Goal: Task Accomplishment & Management: Manage account settings

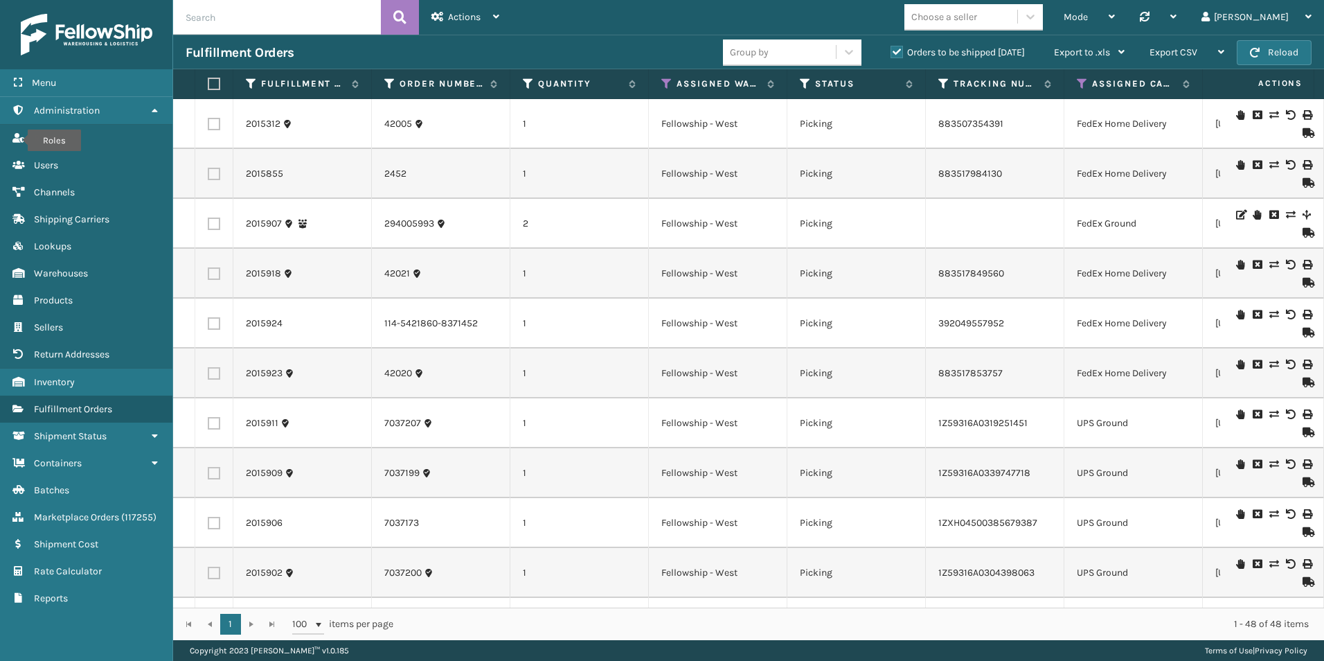
paste input "[PERSON_NAME]"
click at [390, 25] on button at bounding box center [400, 17] width 38 height 35
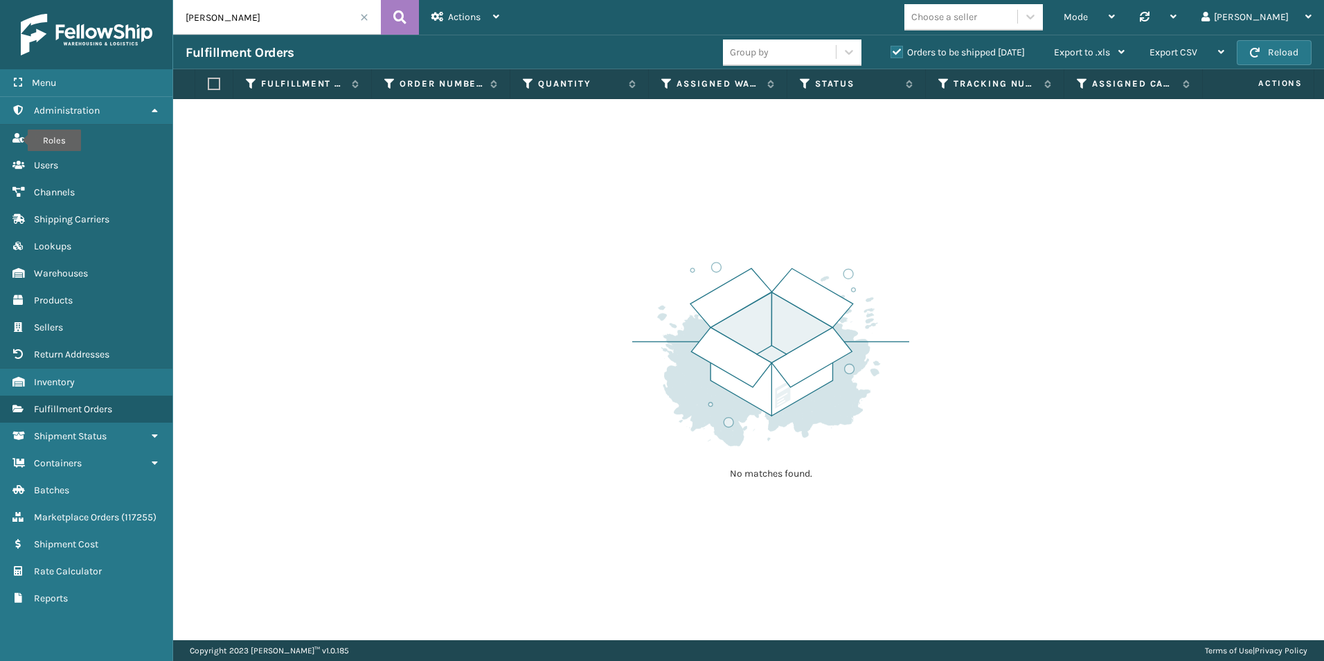
click at [900, 51] on label "Orders to be shipped [DATE]" at bounding box center [958, 52] width 134 height 12
click at [891, 51] on input "Orders to be shipped [DATE]" at bounding box center [891, 48] width 1 height 9
click at [1115, 10] on div "Mode" at bounding box center [1089, 17] width 51 height 35
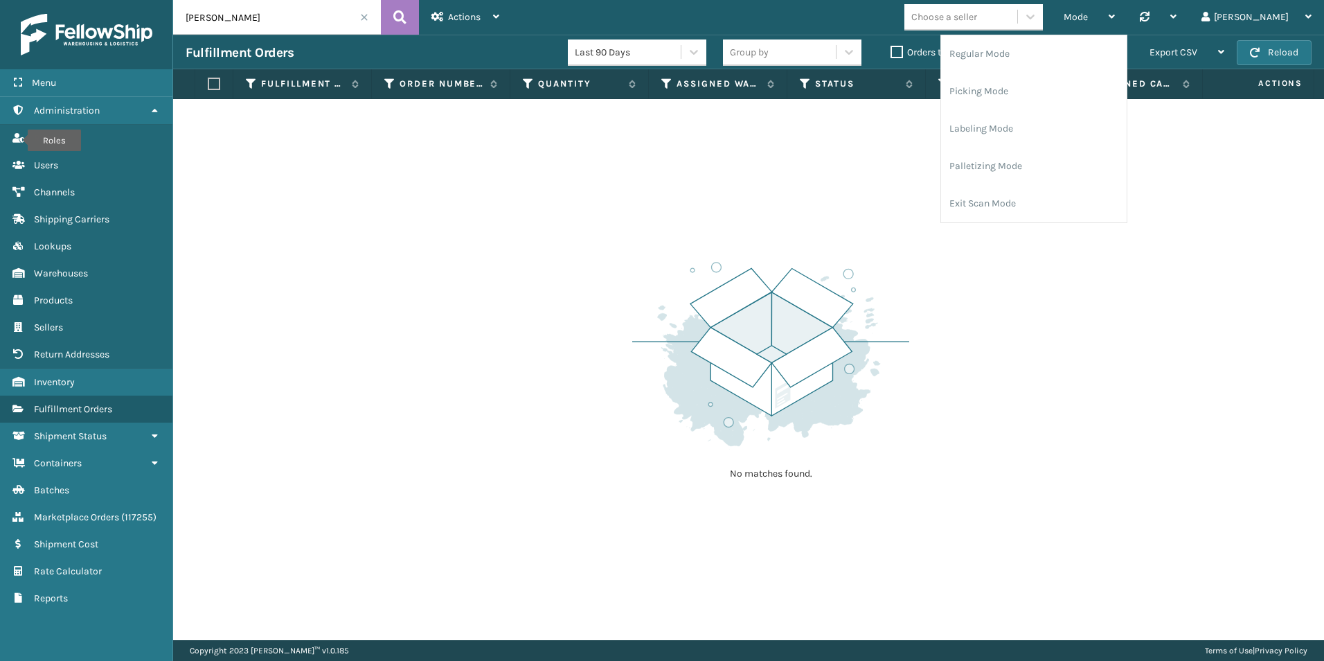
drag, startPoint x: 945, startPoint y: 215, endPoint x: 922, endPoint y: 199, distance: 27.7
click at [945, 215] on div "No matches found." at bounding box center [748, 369] width 1151 height 541
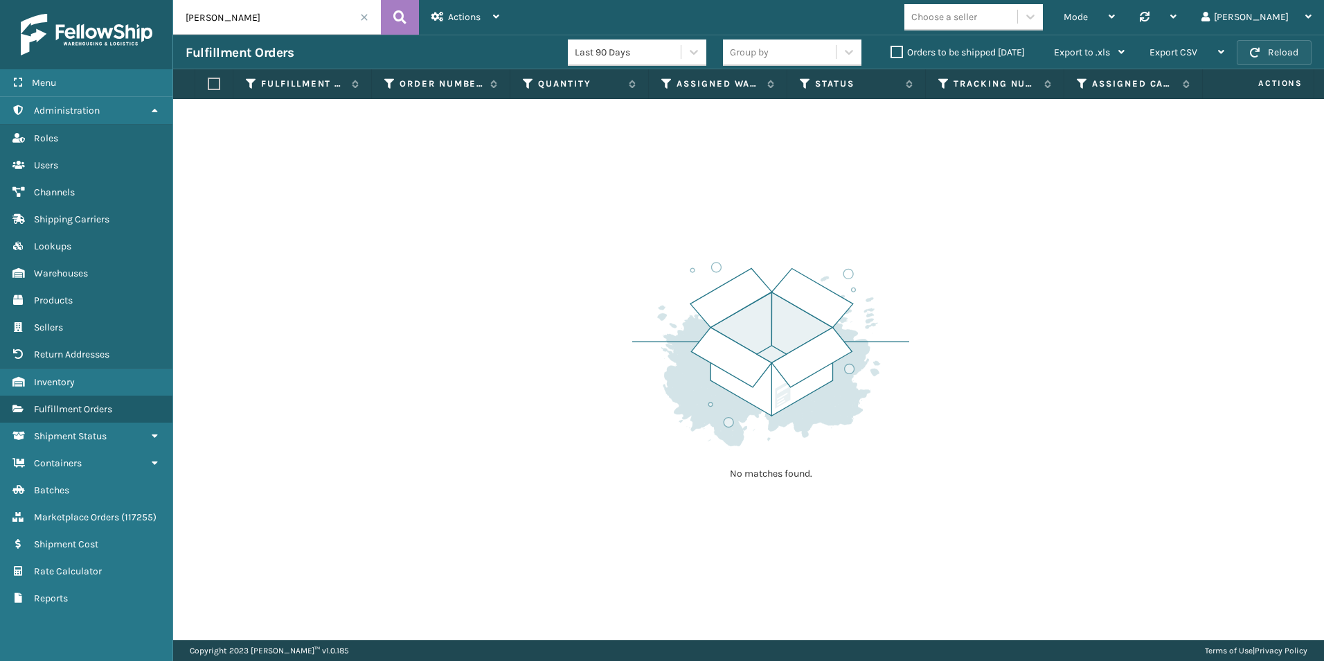
click at [1258, 50] on span "button" at bounding box center [1255, 53] width 10 height 10
drag, startPoint x: 231, startPoint y: 16, endPoint x: 161, endPoint y: 11, distance: 70.1
click at [161, 0] on div "Menu Roles Administration Roles Roles Roles Users Roles Channels Roles Shipping…" at bounding box center [662, 0] width 1324 height 0
type input "[PERSON_NAME]"
click at [400, 16] on icon at bounding box center [399, 17] width 13 height 21
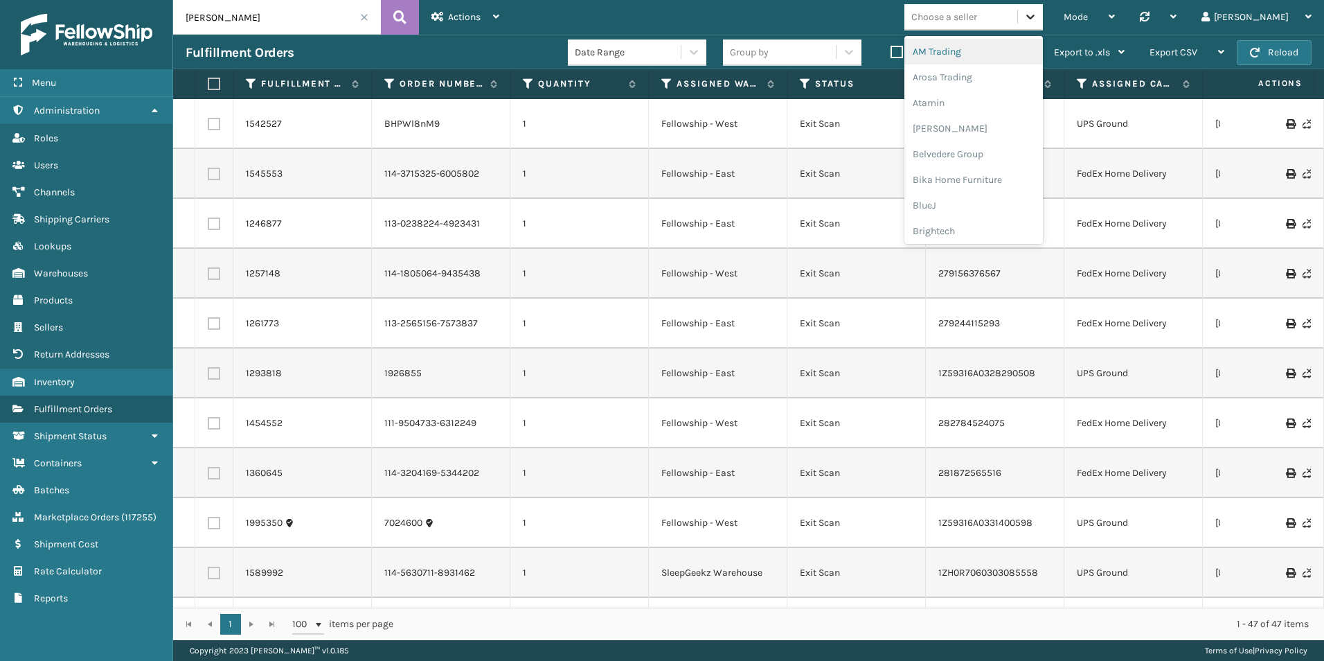
click at [1037, 17] on icon at bounding box center [1031, 17] width 14 height 14
click at [1016, 182] on div "Sky Blue Brands" at bounding box center [973, 177] width 139 height 26
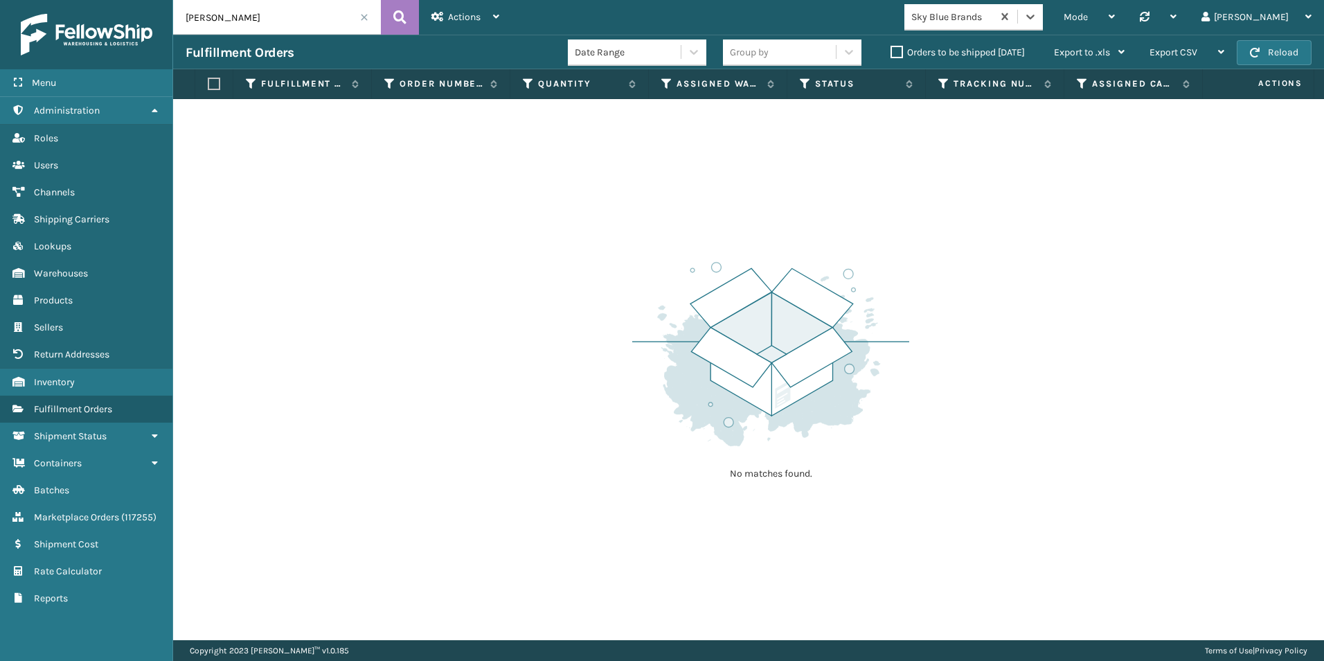
click at [366, 17] on span at bounding box center [364, 17] width 8 height 8
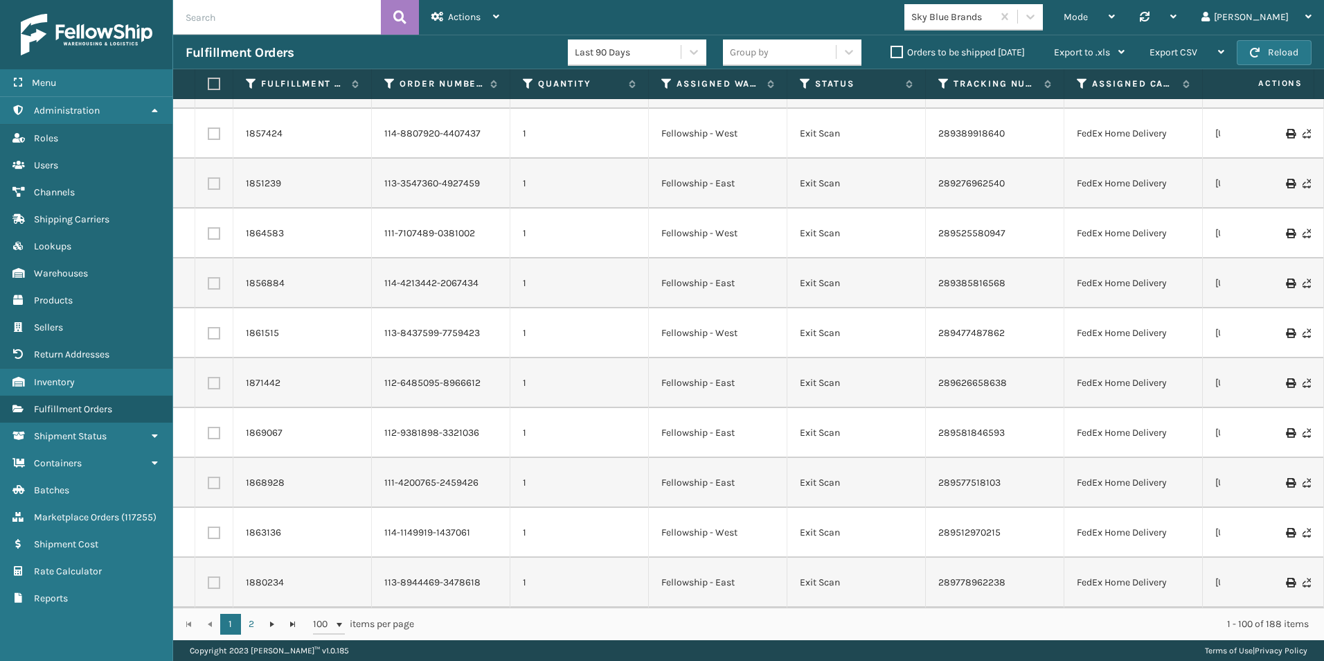
paste input "[PERSON_NAME]"
type input "[PERSON_NAME]"
click at [400, 14] on icon at bounding box center [399, 17] width 13 height 21
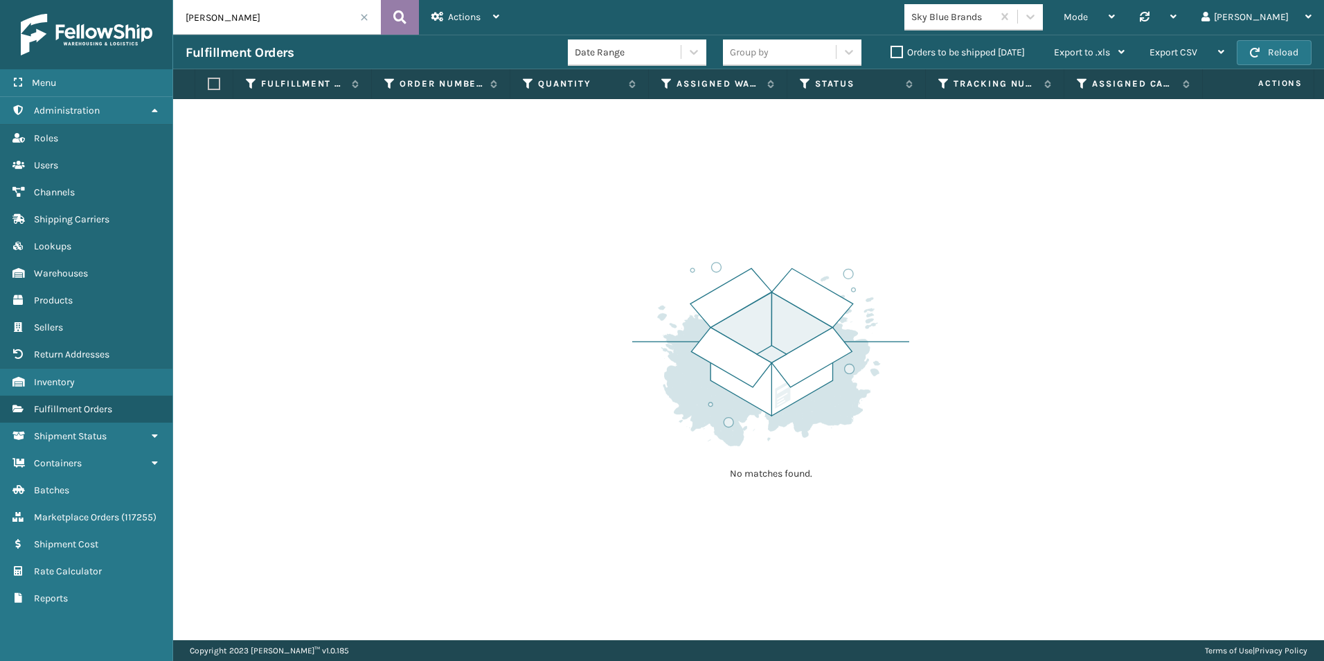
click at [404, 24] on icon at bounding box center [399, 17] width 13 height 21
click at [895, 52] on label "Orders to be shipped [DATE]" at bounding box center [958, 52] width 134 height 12
click at [891, 52] on input "Orders to be shipped [DATE]" at bounding box center [891, 48] width 1 height 9
click at [363, 15] on span at bounding box center [364, 17] width 8 height 8
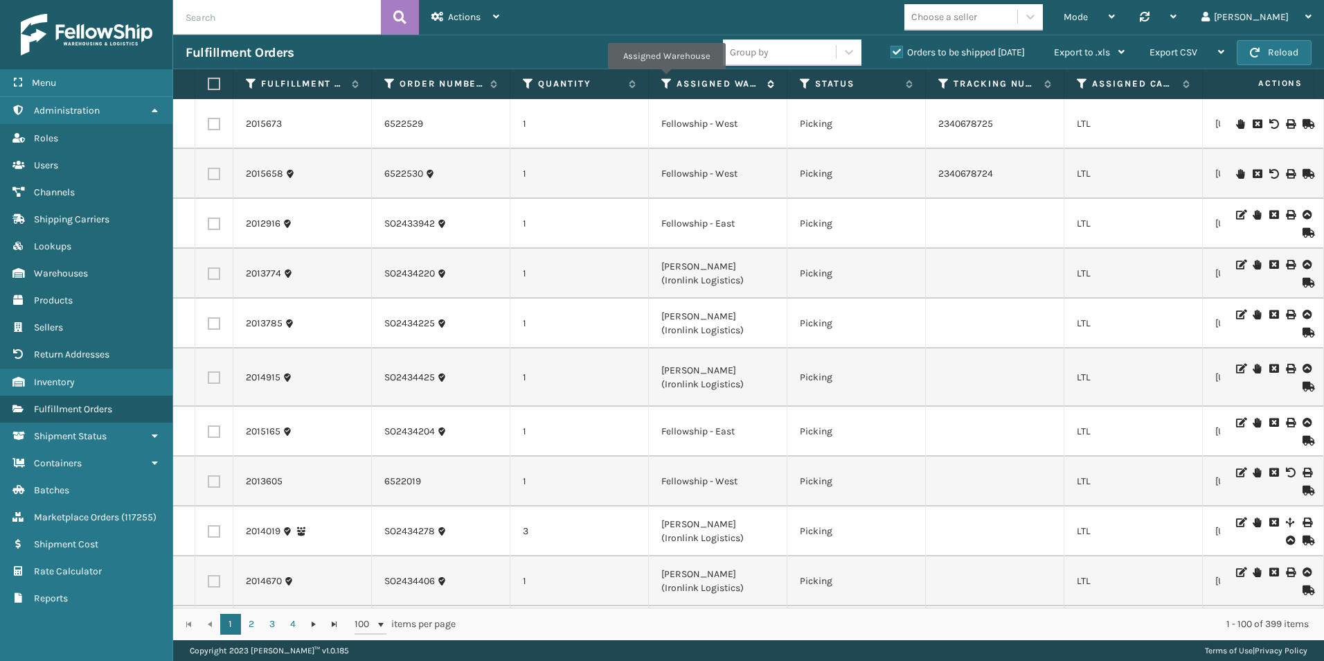
click at [666, 79] on icon at bounding box center [666, 84] width 11 height 12
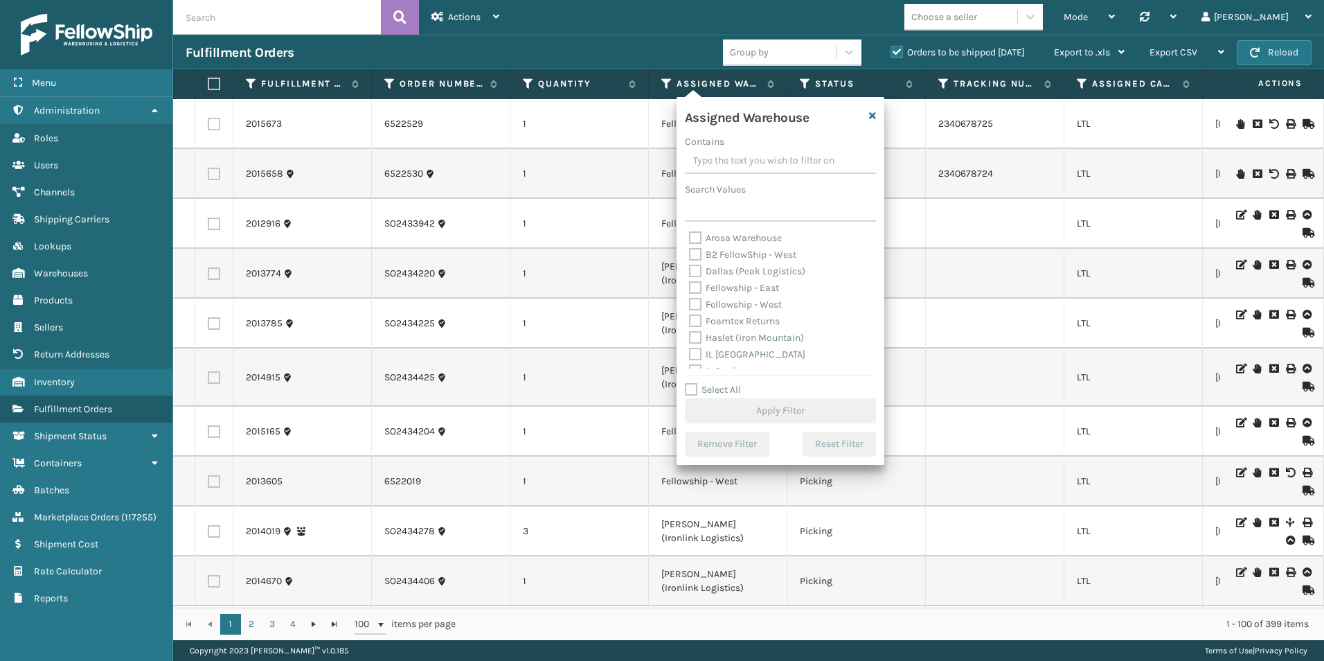
click at [696, 300] on label "Fellowship - West" at bounding box center [735, 304] width 93 height 12
click at [690, 300] on input "Fellowship - West" at bounding box center [689, 300] width 1 height 9
checkbox input "true"
click at [788, 404] on button "Apply Filter" at bounding box center [780, 410] width 191 height 25
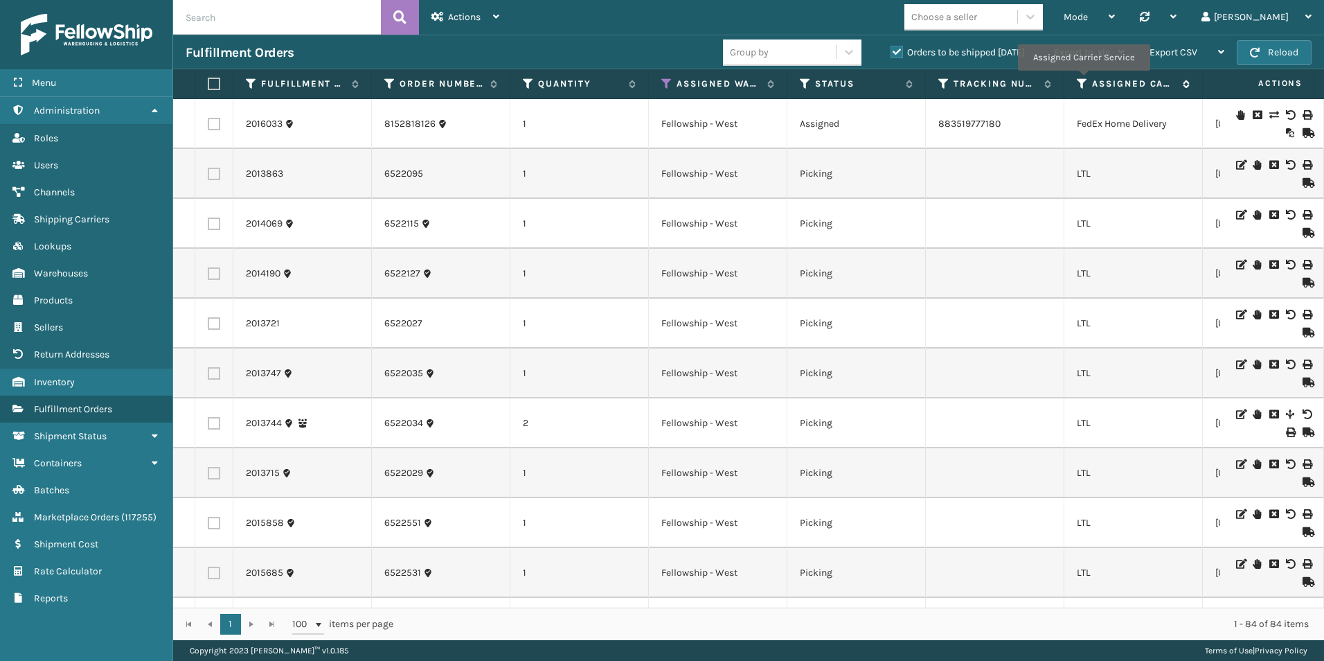
click at [1083, 80] on icon at bounding box center [1082, 84] width 11 height 12
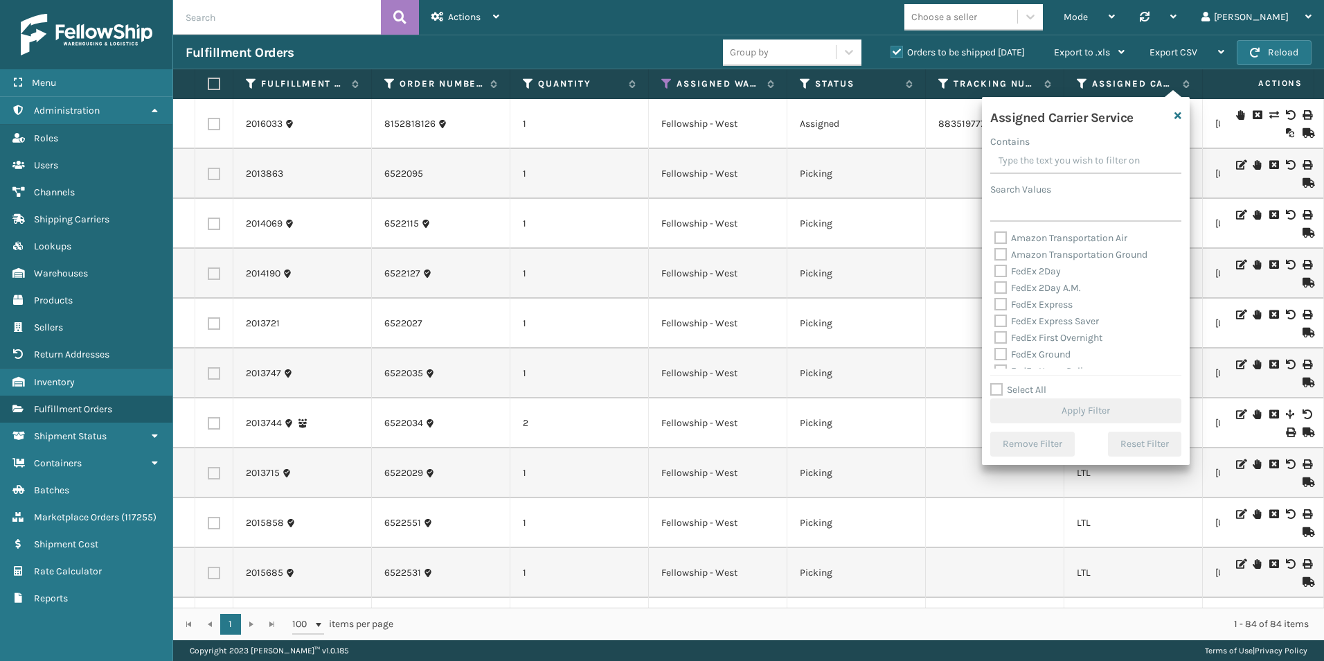
drag, startPoint x: 996, startPoint y: 389, endPoint x: 1033, endPoint y: 344, distance: 58.1
click at [998, 388] on label "Select All" at bounding box center [1018, 390] width 56 height 12
click at [998, 383] on input "Select All" at bounding box center [1094, 382] width 208 height 1
checkbox input "true"
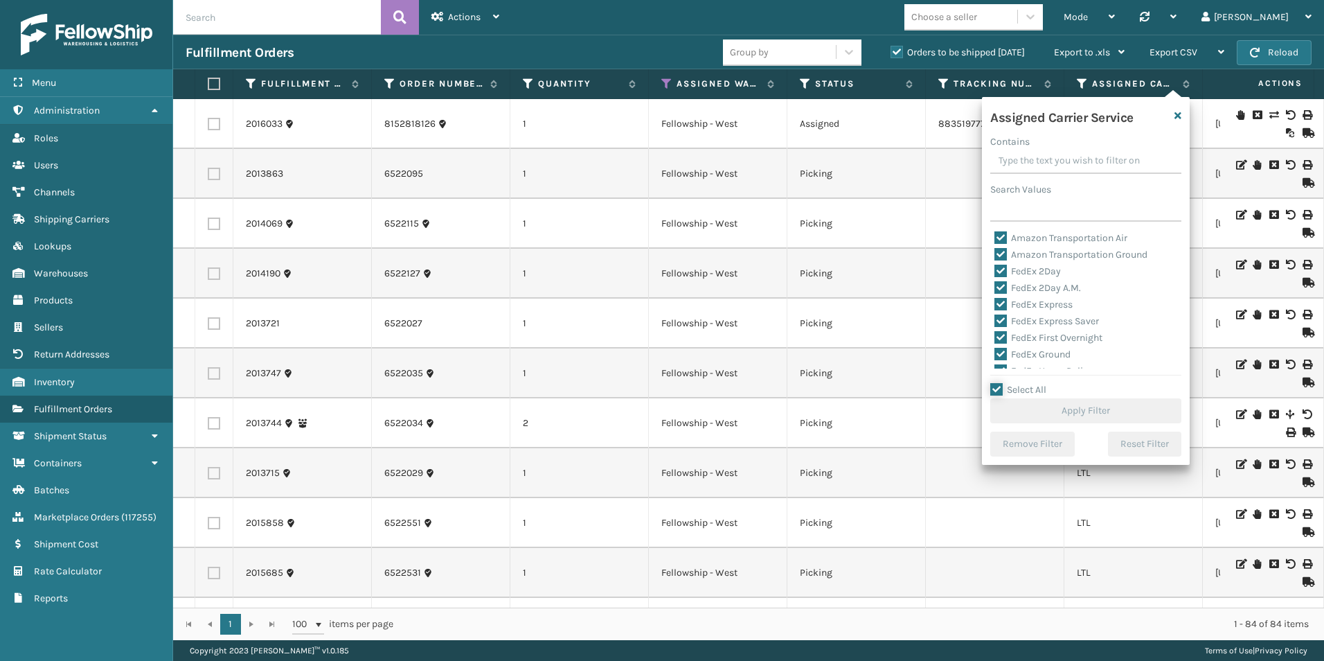
checkbox input "true"
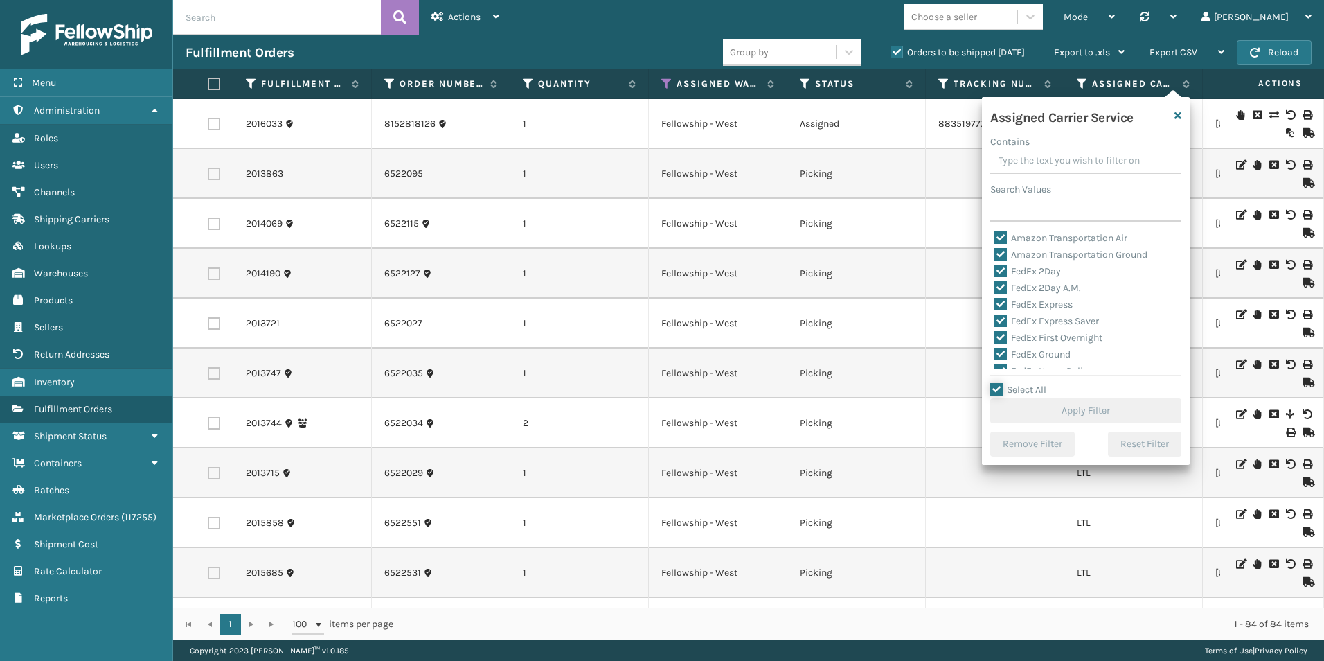
checkbox input "true"
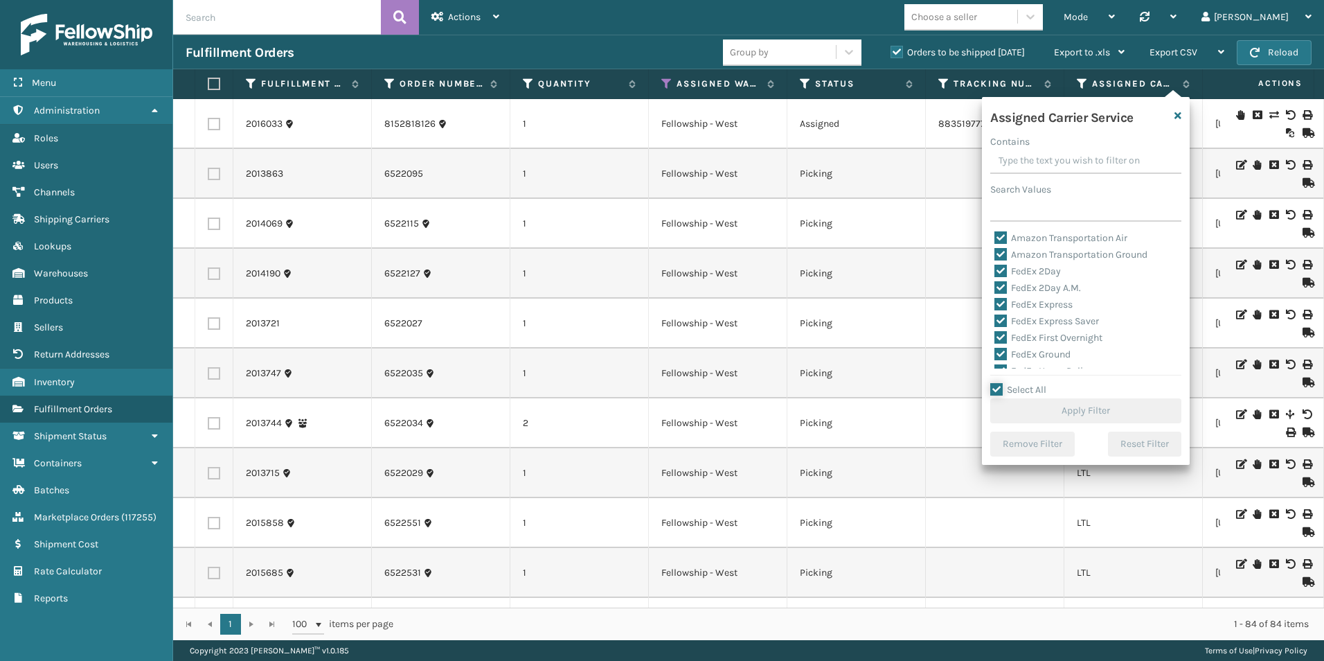
checkbox input "true"
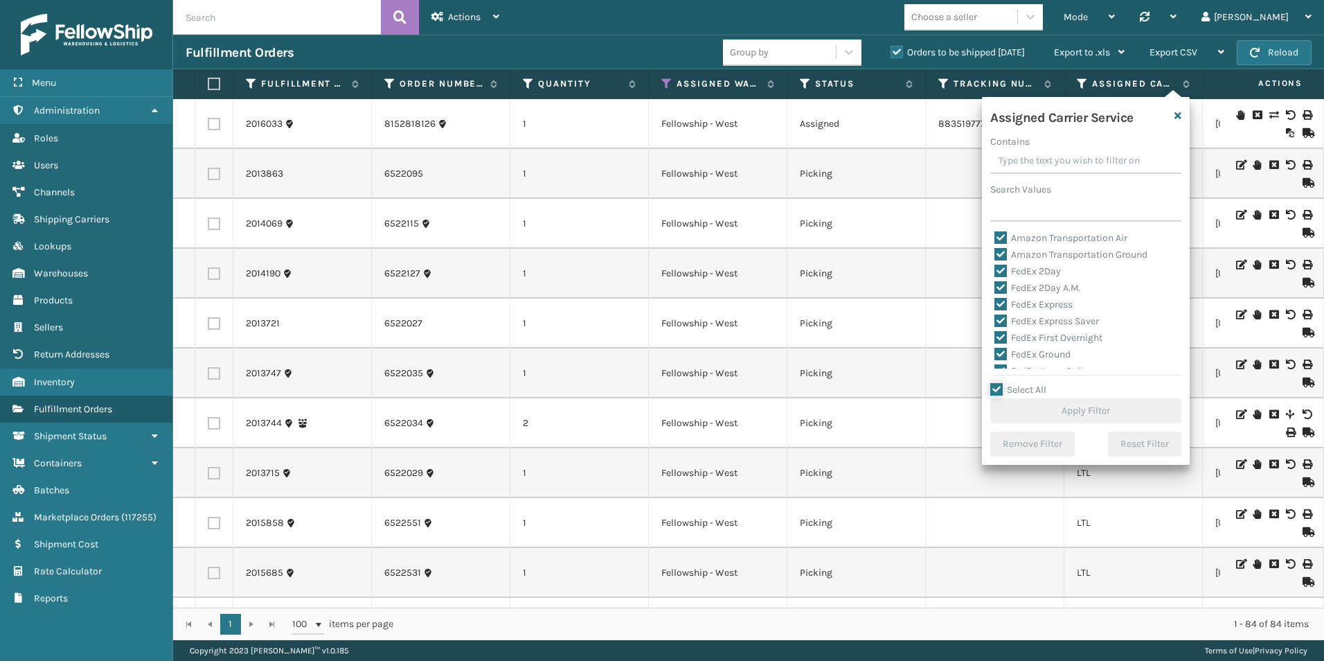
checkbox input "true"
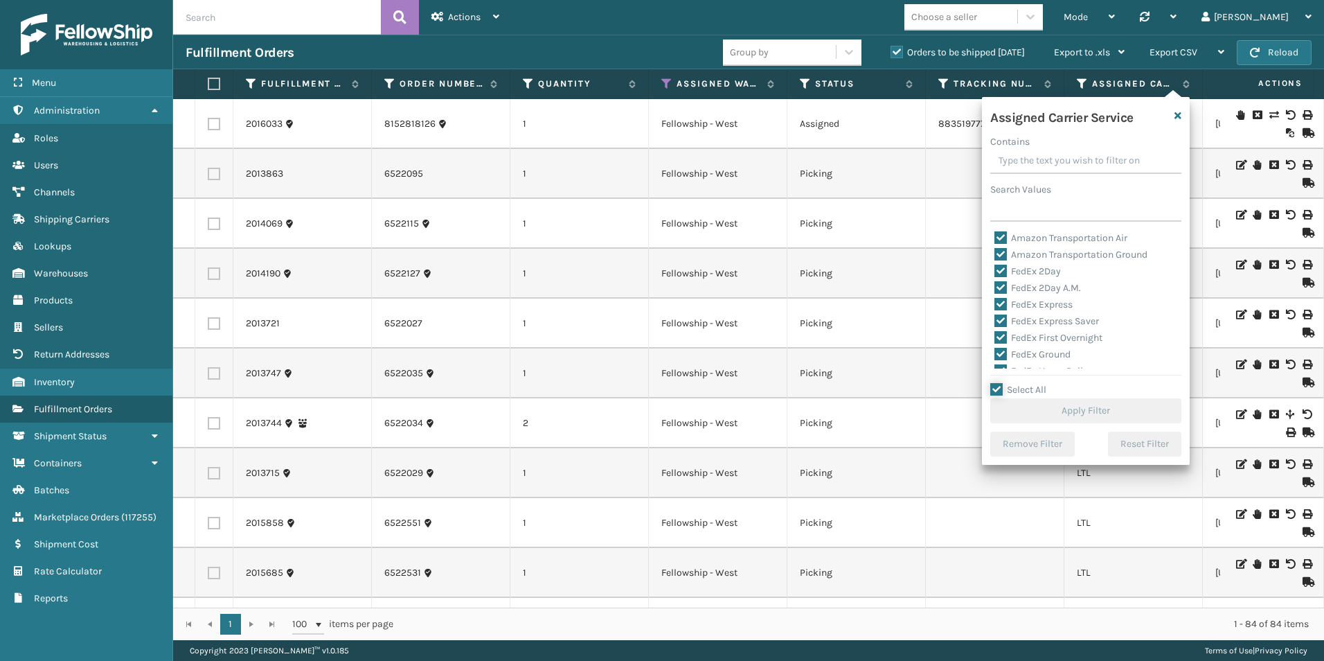
checkbox input "true"
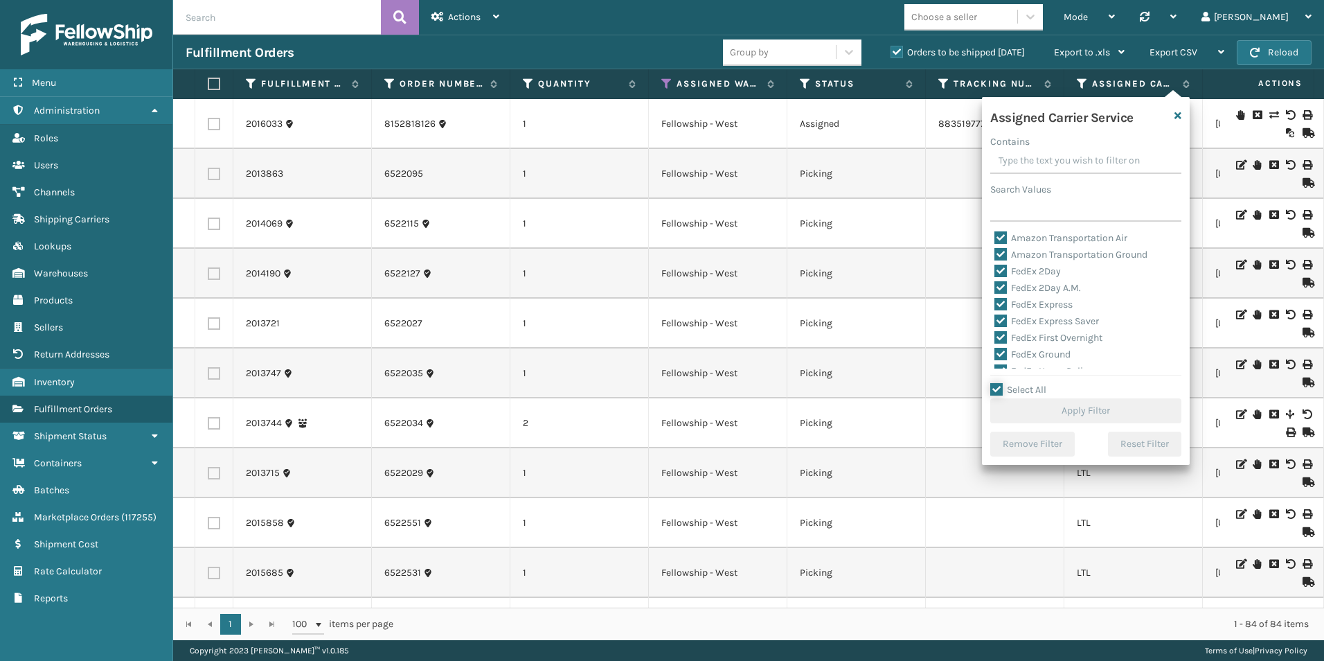
checkbox input "true"
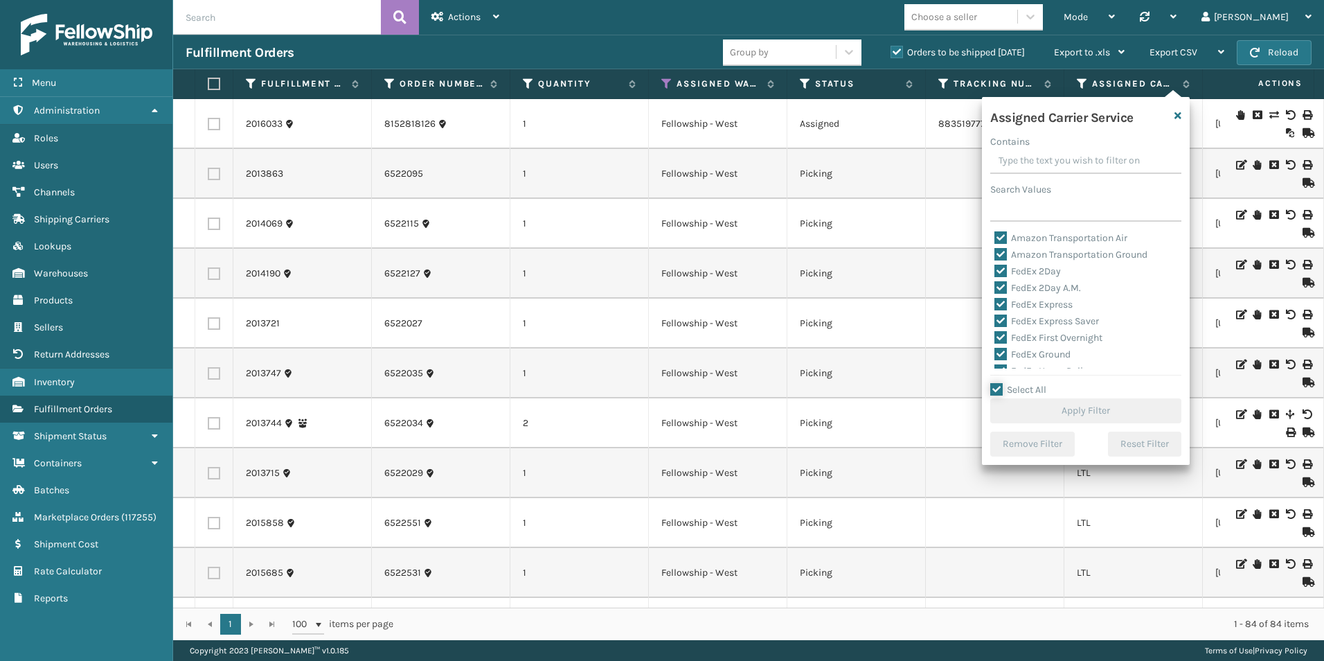
checkbox input "true"
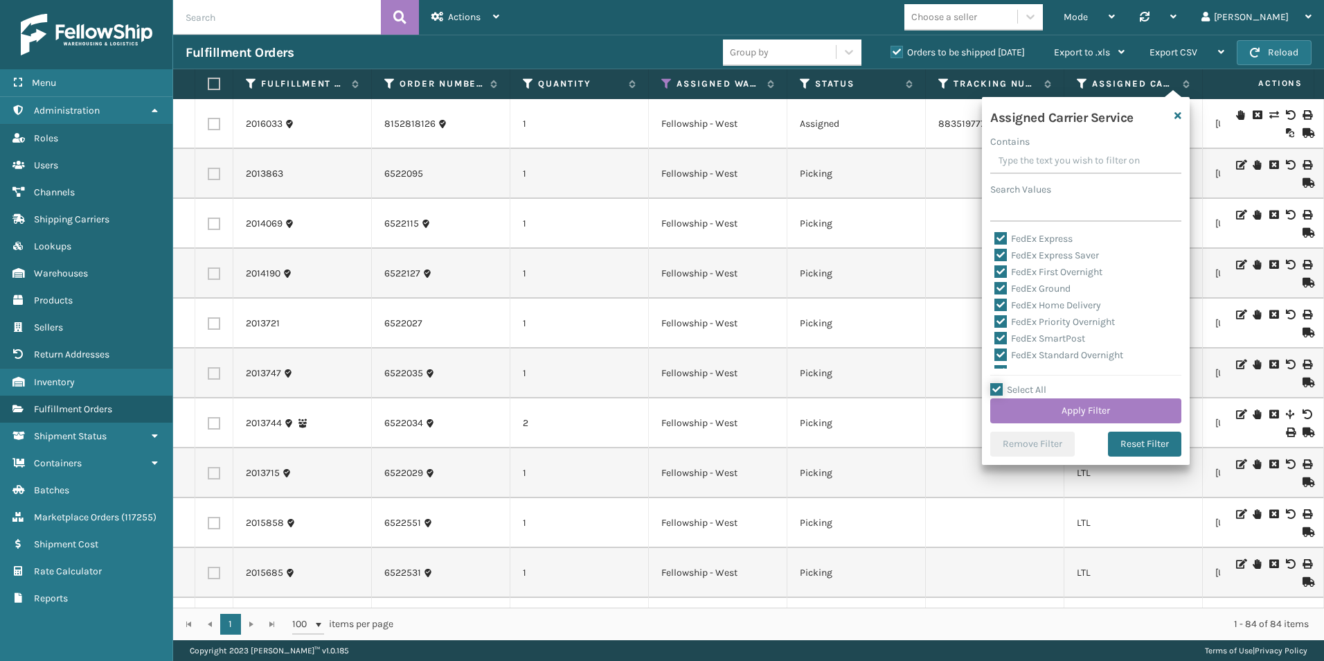
scroll to position [139, 0]
click at [998, 298] on label "LTL" at bounding box center [1010, 299] width 30 height 12
click at [995, 298] on input "LTL" at bounding box center [995, 295] width 1 height 9
checkbox input "false"
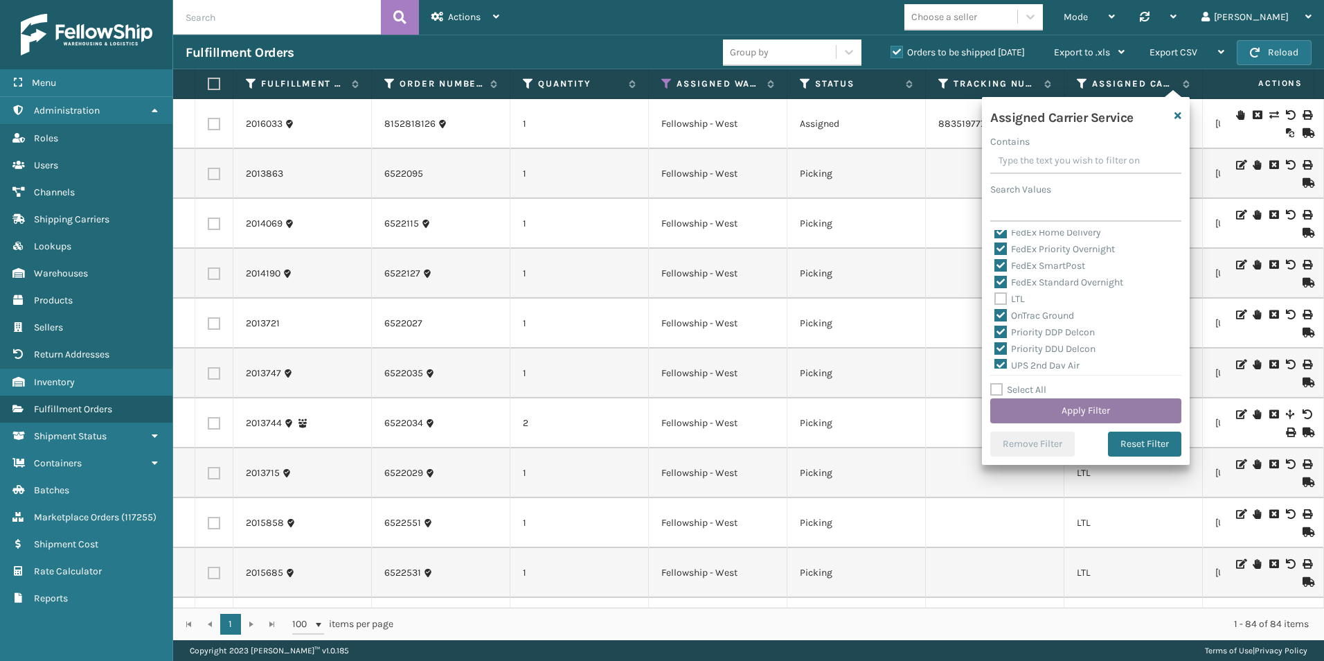
click at [1080, 405] on button "Apply Filter" at bounding box center [1085, 410] width 191 height 25
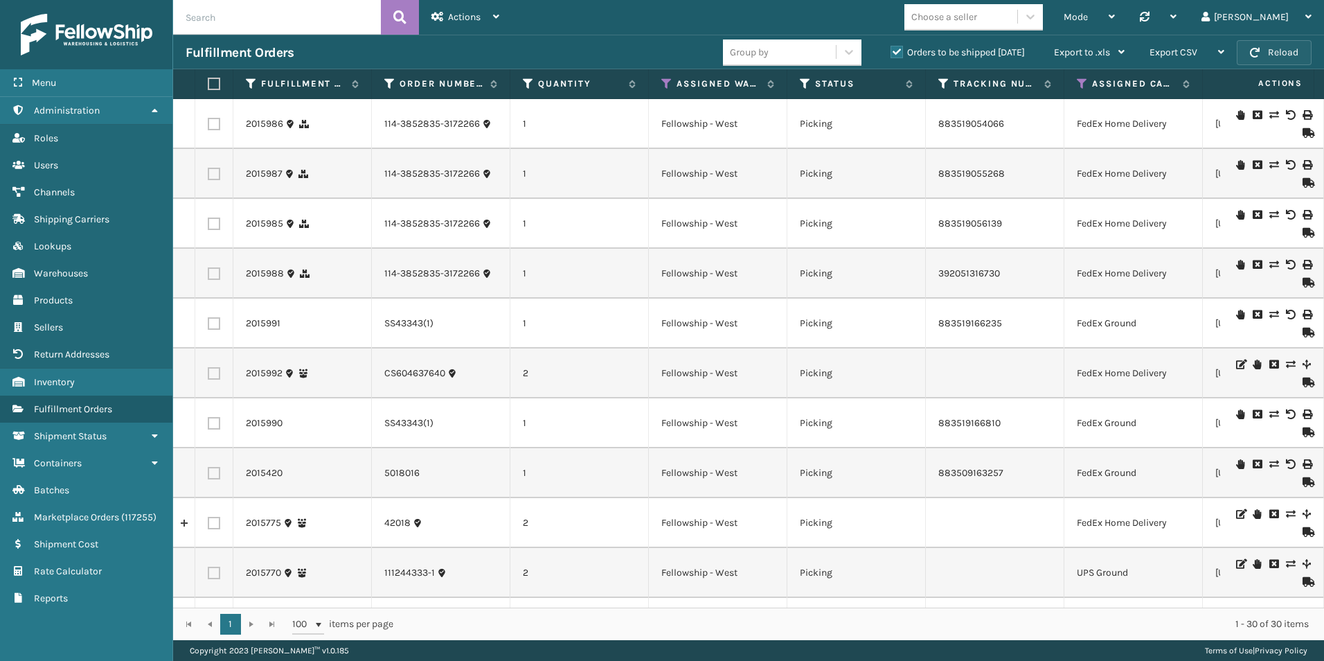
click at [1271, 51] on button "Reload" at bounding box center [1274, 52] width 75 height 25
click at [1285, 50] on button "Reload" at bounding box center [1274, 52] width 75 height 25
